Goal: Find specific page/section: Find specific page/section

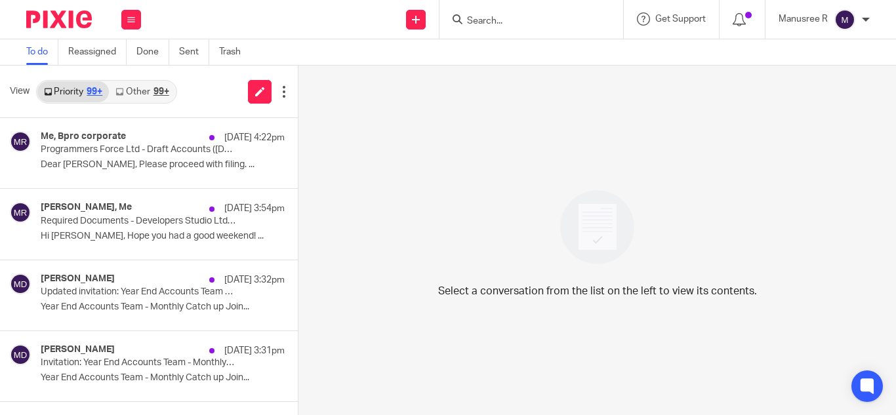
click at [486, 22] on input "Search" at bounding box center [525, 22] width 118 height 12
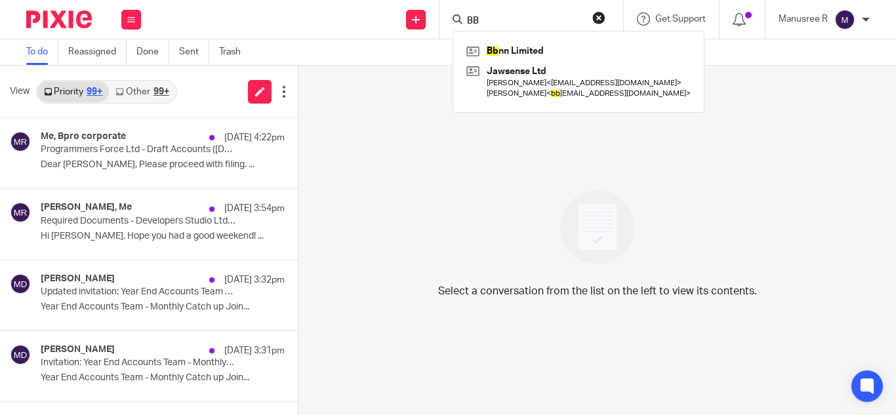
type input "B"
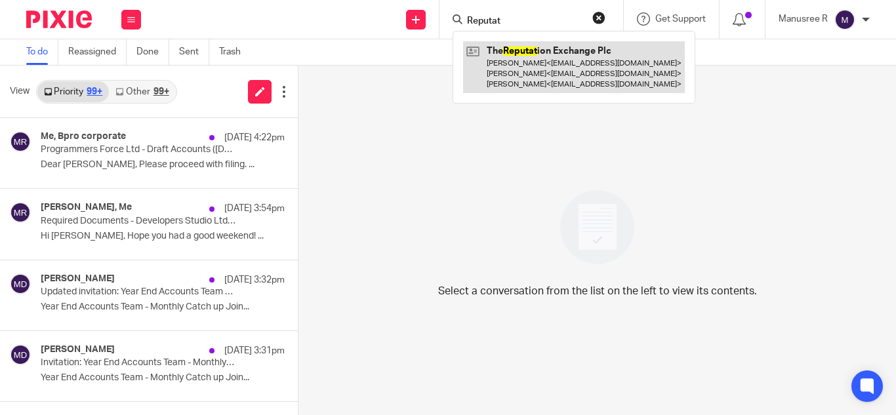
type input "Reputat"
click at [559, 62] on link at bounding box center [574, 67] width 222 height 52
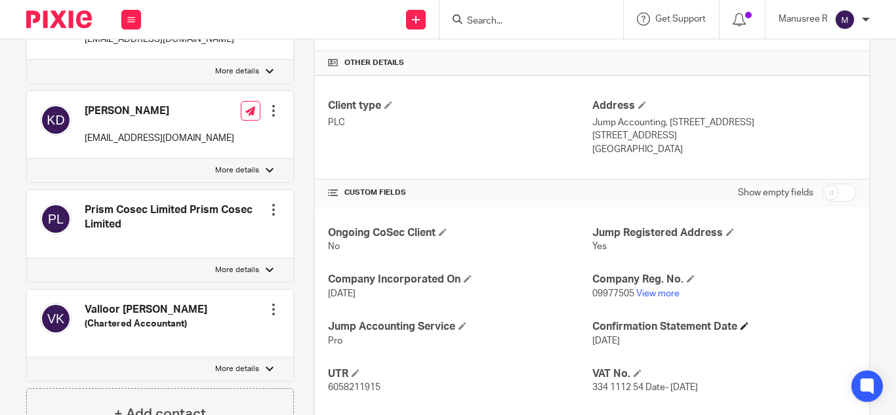
scroll to position [313, 0]
